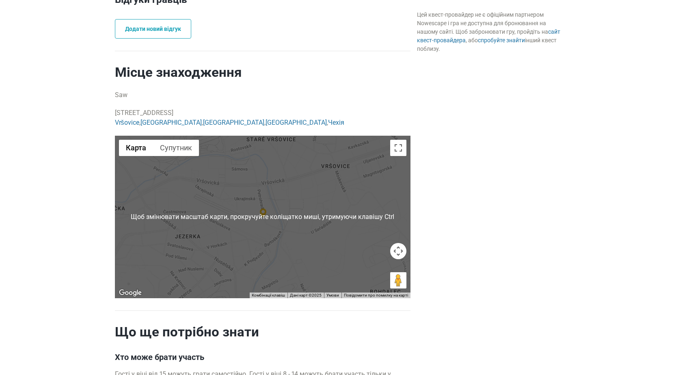
scroll to position [576, 0]
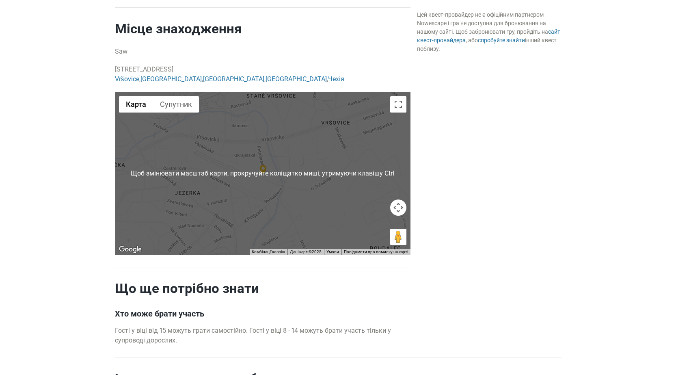
click at [268, 154] on div at bounding box center [263, 173] width 296 height 162
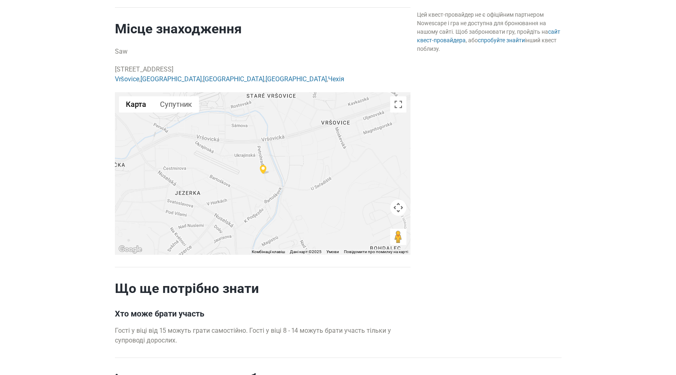
click at [288, 156] on div at bounding box center [263, 173] width 296 height 162
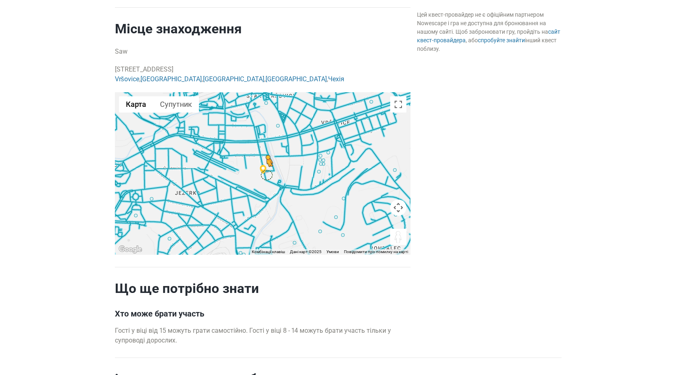
drag, startPoint x: 397, startPoint y: 240, endPoint x: 266, endPoint y: 174, distance: 147.0
click at [266, 174] on div "Увімкніть режим перетягування за допомогою клавіатури, натиснувши Alt + Enter. …" at bounding box center [263, 173] width 296 height 162
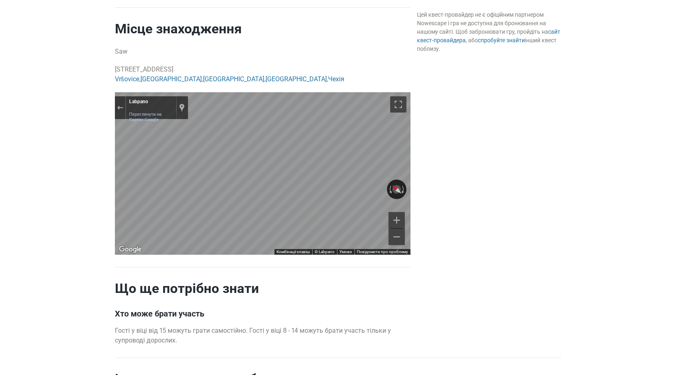
click at [84, 131] on main "Квест Saw Прага, Чехія 60 хв 3 - 5 гравців Сплатити на місці або онлайн Kč Квес…" at bounding box center [338, 81] width 676 height 823
click at [84, 210] on main "Квест Saw Прага, Чехія 60 хв 3 - 5 гравців Сплатити на місці або онлайн Kč Квес…" at bounding box center [338, 81] width 676 height 823
click at [67, 182] on main "Квест Saw Прага, Чехія 60 хв 3 - 5 гравців Сплатити на місці або онлайн Kč Квес…" at bounding box center [338, 81] width 676 height 823
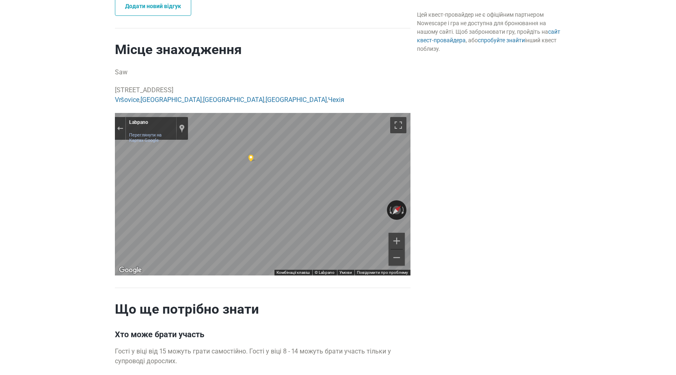
scroll to position [536, 0]
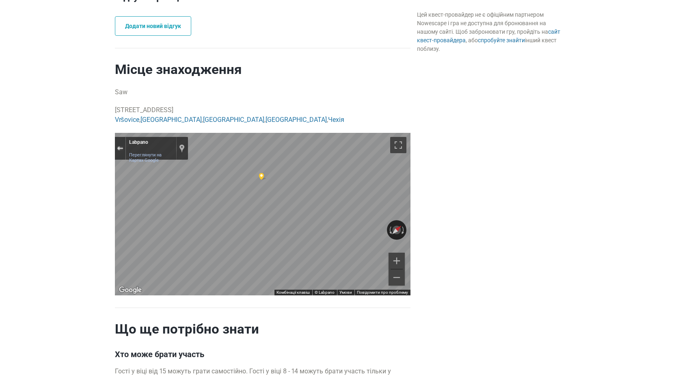
click at [120, 149] on div "Вийти з Перегляду вулиць" at bounding box center [120, 148] width 6 height 5
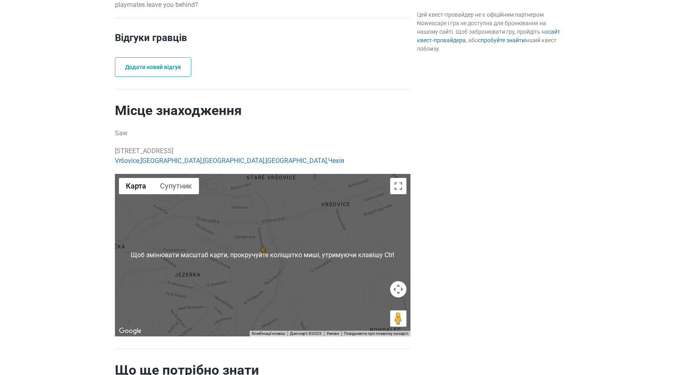
scroll to position [495, 0]
click at [398, 188] on button "Перемкнути повноекранний режим" at bounding box center [398, 186] width 16 height 16
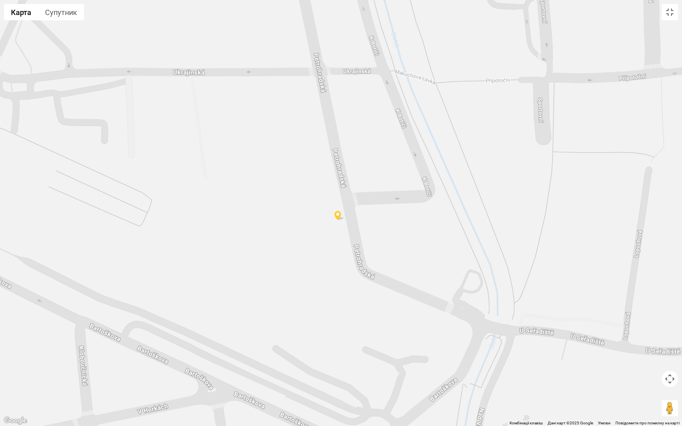
drag, startPoint x: 493, startPoint y: 291, endPoint x: 387, endPoint y: 334, distance: 115.0
click at [387, 334] on div "Завантаження..." at bounding box center [341, 213] width 682 height 426
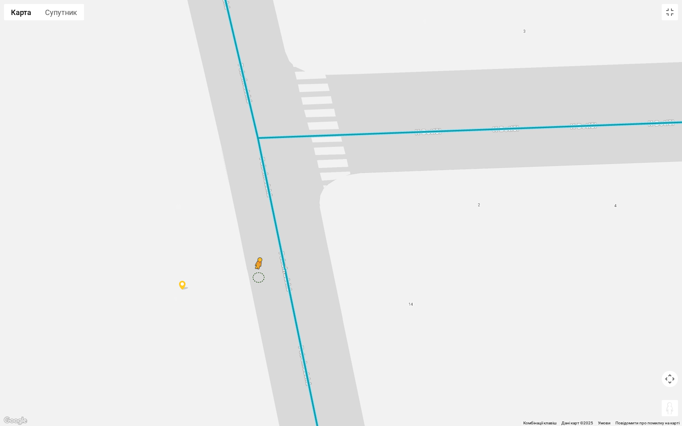
drag, startPoint x: 666, startPoint y: 409, endPoint x: 256, endPoint y: 273, distance: 431.4
click at [256, 273] on div "Увімкніть режим перетягування за допомогою клавіатури, натиснувши Alt + Enter. …" at bounding box center [341, 213] width 682 height 426
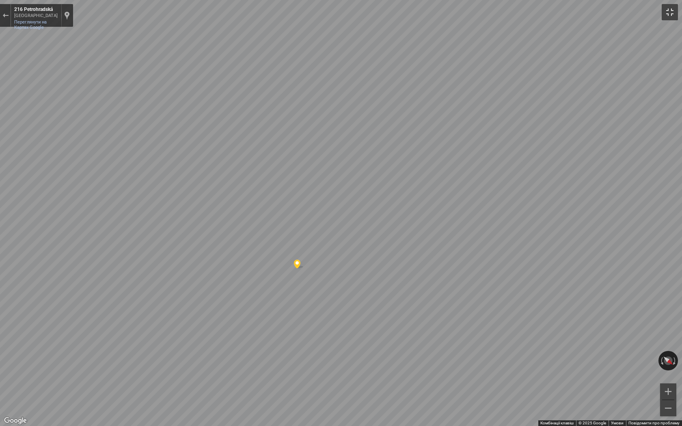
click at [672, 14] on button "Перемкнути повноекранний режим" at bounding box center [670, 12] width 16 height 16
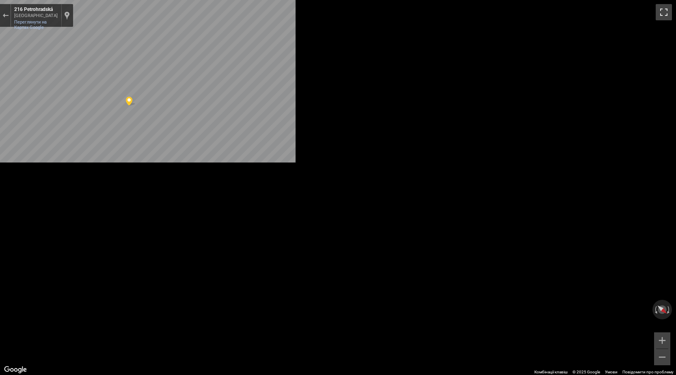
scroll to position [0, 0]
